Goal: Information Seeking & Learning: Understand process/instructions

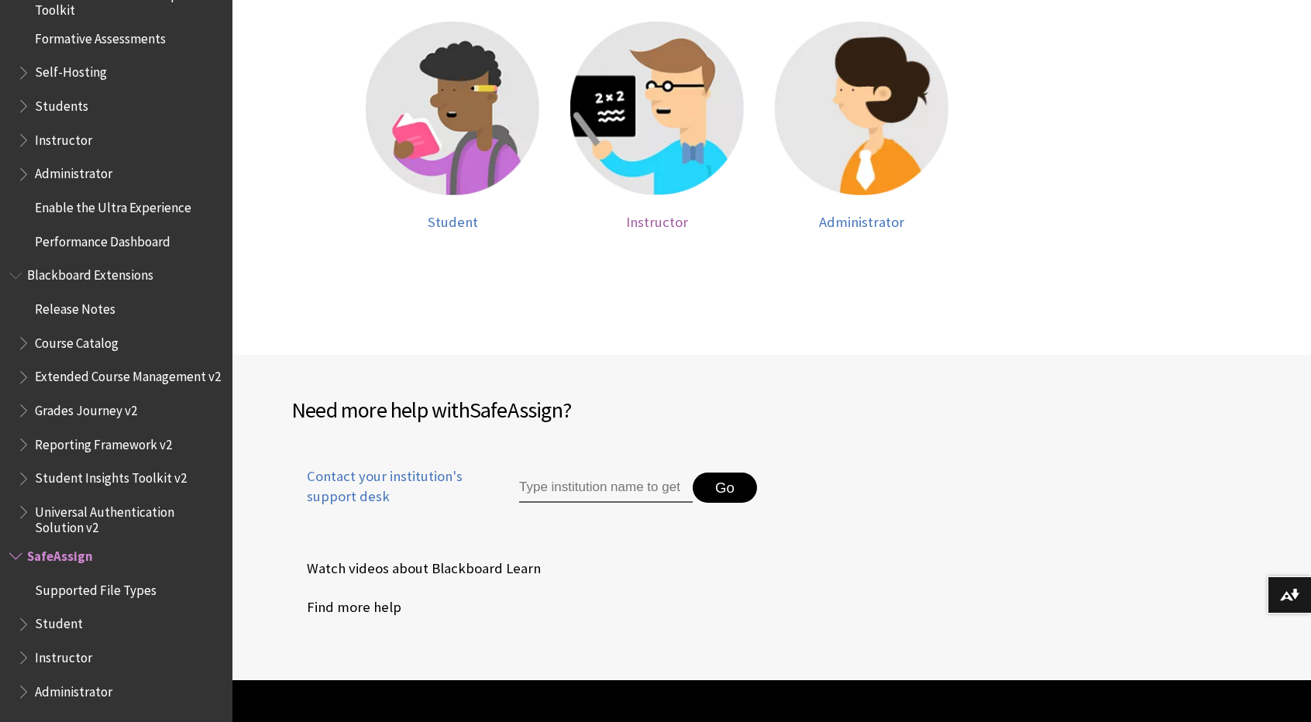
scroll to position [465, 0]
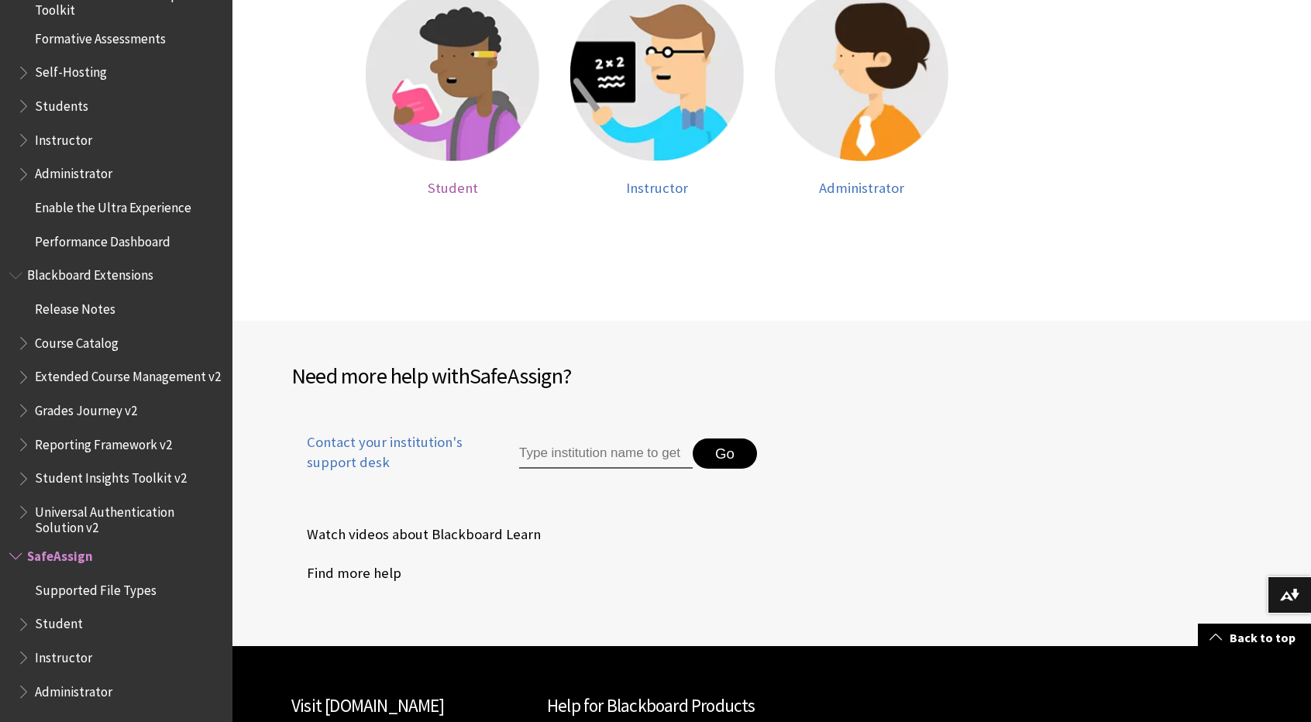
click at [445, 160] on img at bounding box center [453, 75] width 174 height 174
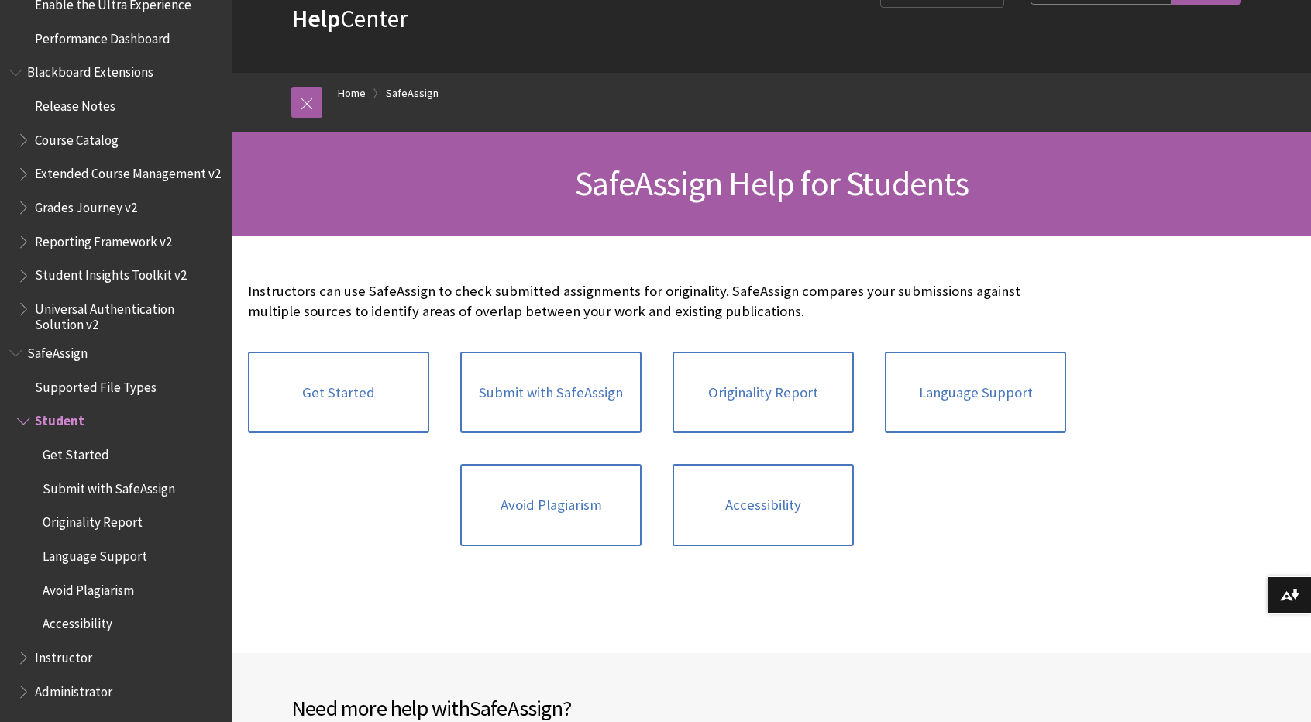
scroll to position [155, 0]
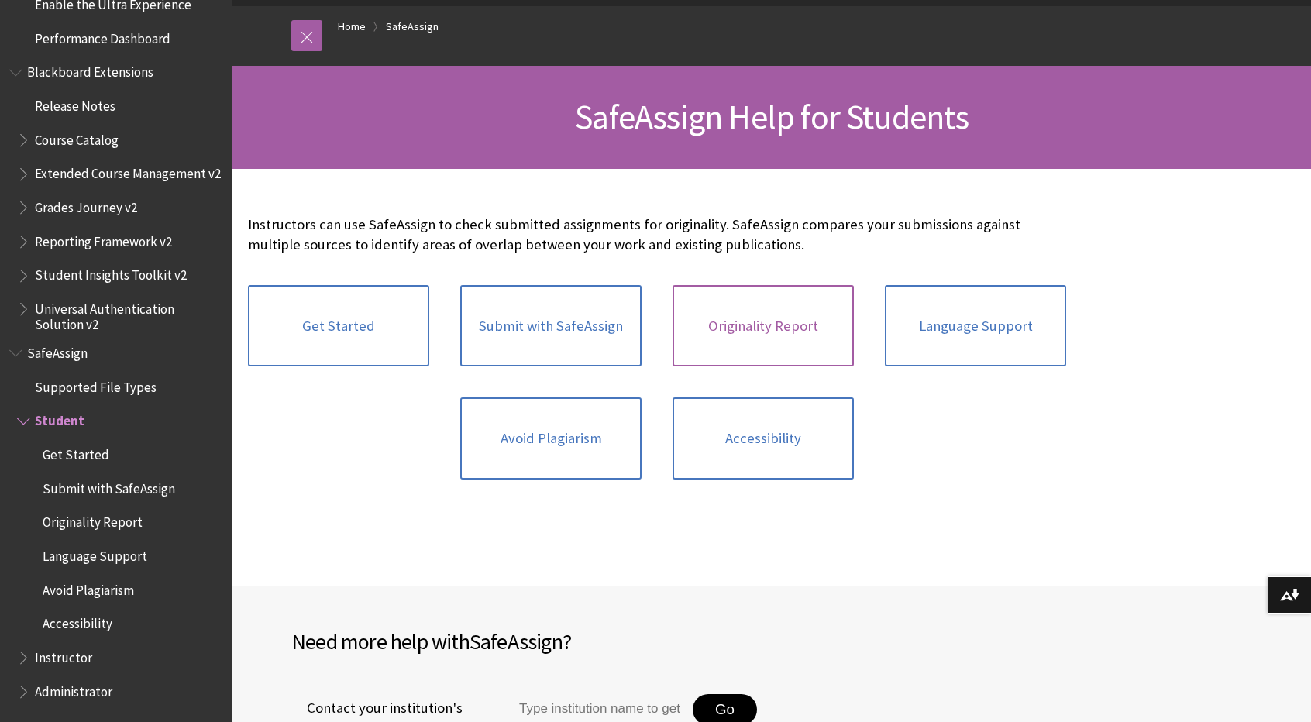
click at [819, 328] on link "Originality Report" at bounding box center [763, 326] width 181 height 82
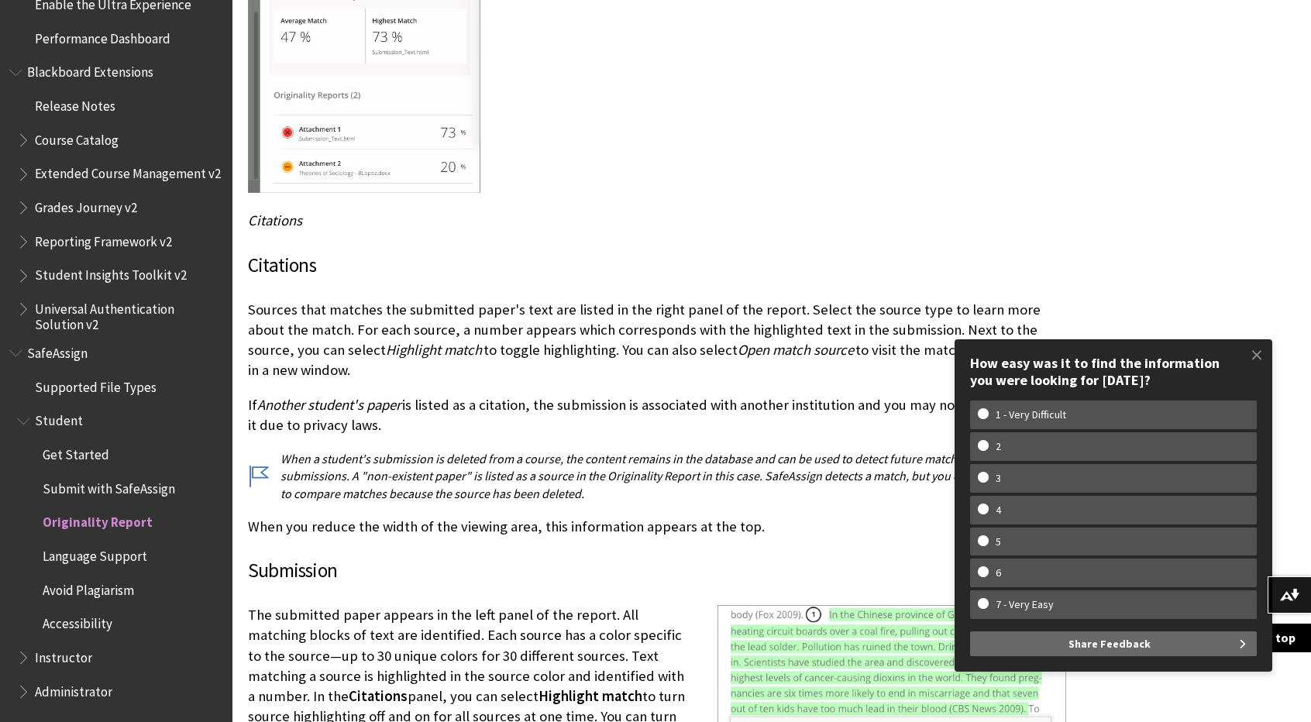
scroll to position [3023, 0]
